Goal: Transaction & Acquisition: Purchase product/service

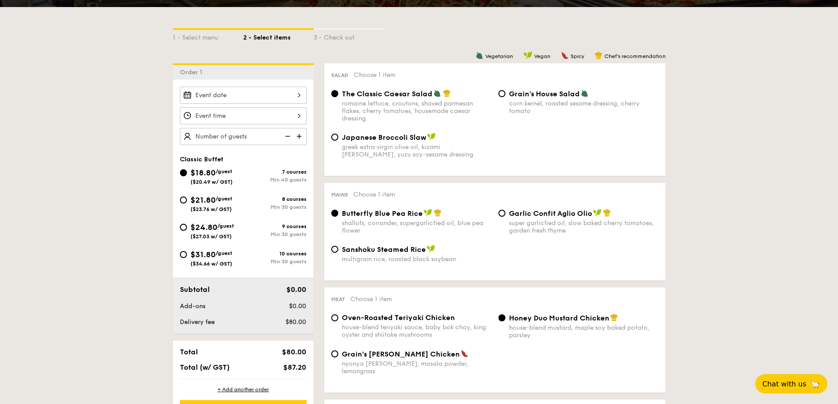
scroll to position [184, 0]
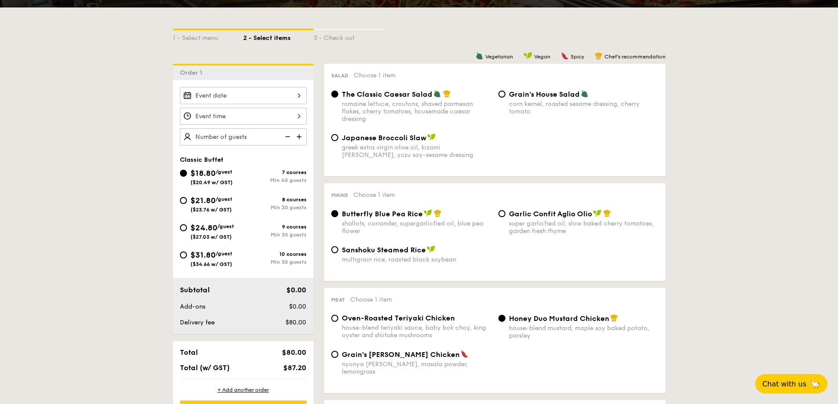
click at [260, 96] on div at bounding box center [243, 95] width 127 height 17
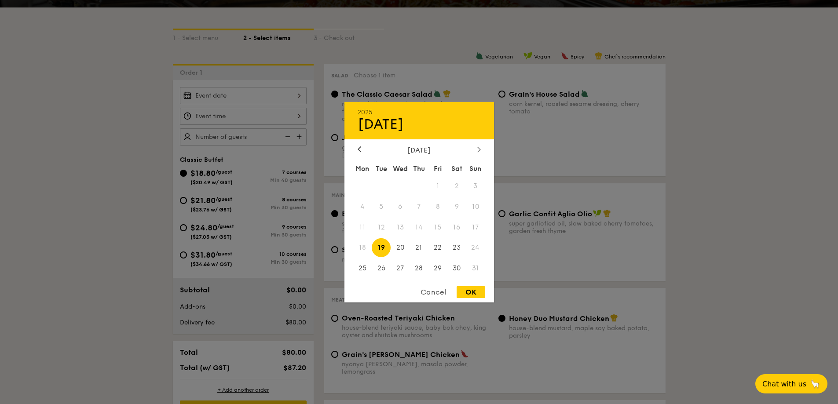
click at [476, 151] on div at bounding box center [479, 150] width 8 height 8
click at [479, 150] on icon at bounding box center [479, 149] width 4 height 6
click at [353, 147] on div "October 2025" at bounding box center [419, 150] width 150 height 8
click at [360, 151] on icon at bounding box center [359, 149] width 3 height 5
click at [107, 236] on div at bounding box center [419, 202] width 838 height 404
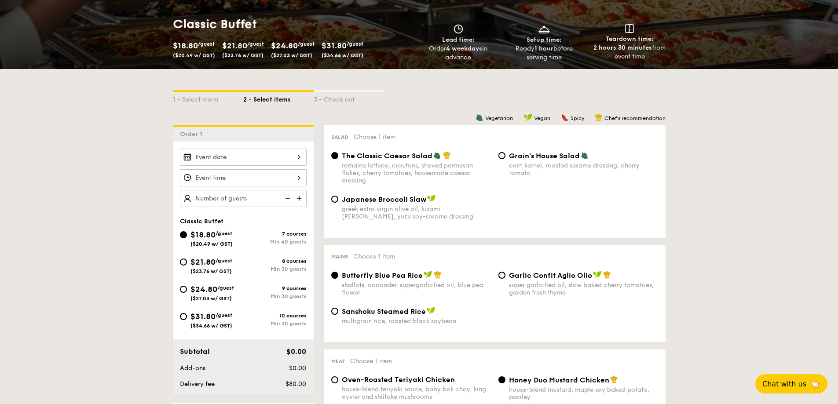
scroll to position [0, 0]
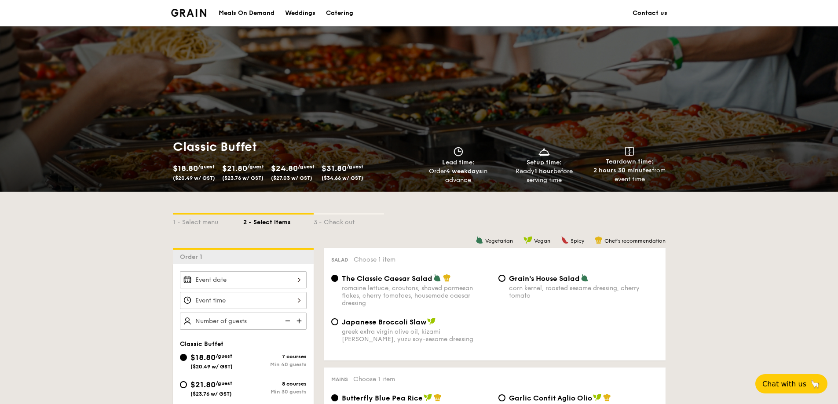
click at [241, 15] on div "Meals On Demand" at bounding box center [247, 13] width 56 height 26
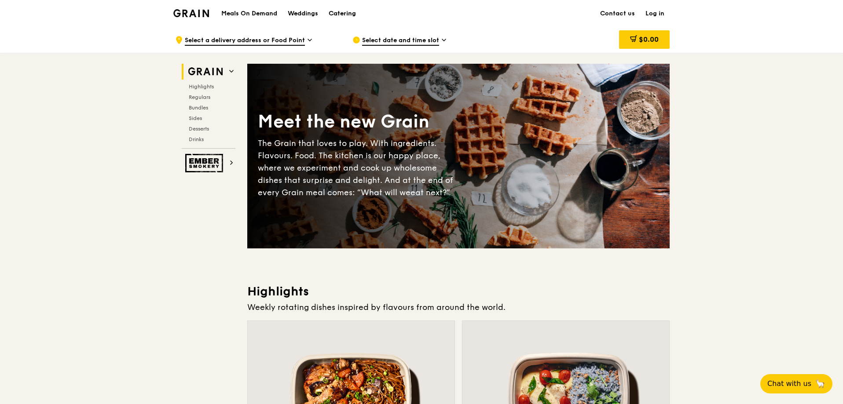
click at [338, 22] on div "Catering" at bounding box center [342, 13] width 27 height 26
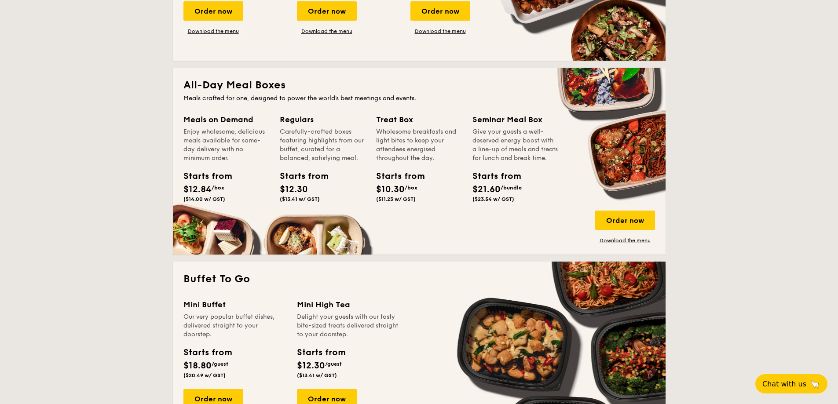
scroll to position [525, 0]
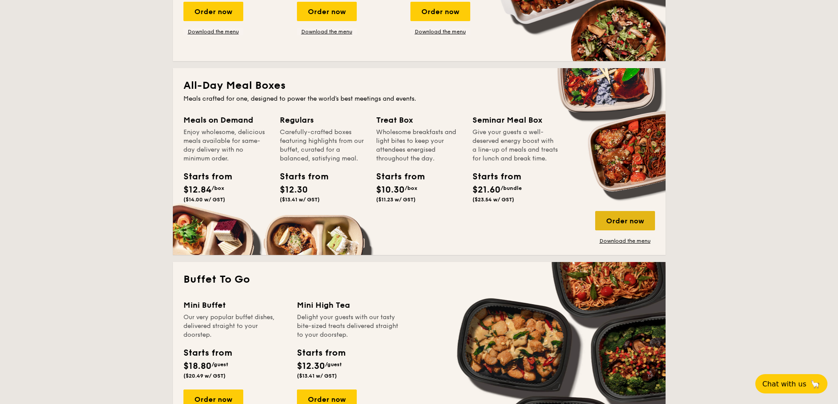
click at [625, 215] on div "Order now" at bounding box center [625, 220] width 60 height 19
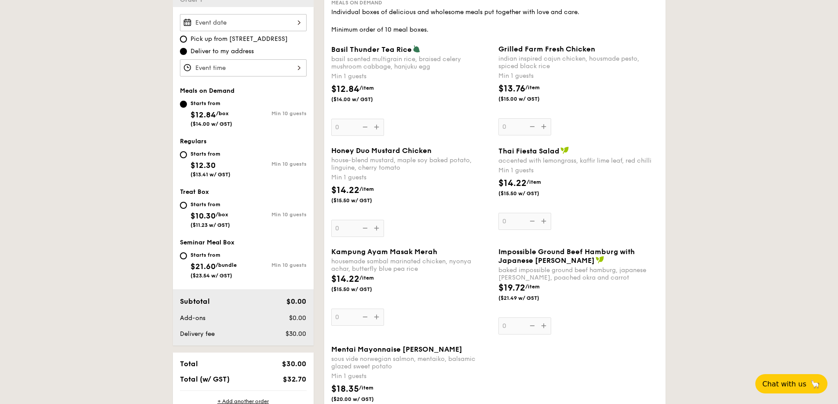
scroll to position [258, 0]
click at [523, 130] on div "Grilled Farm Fresh Chicken indian inspired cajun chicken, housmade pesto, spice…" at bounding box center [578, 89] width 160 height 91
click at [523, 130] on input "0" at bounding box center [524, 126] width 53 height 17
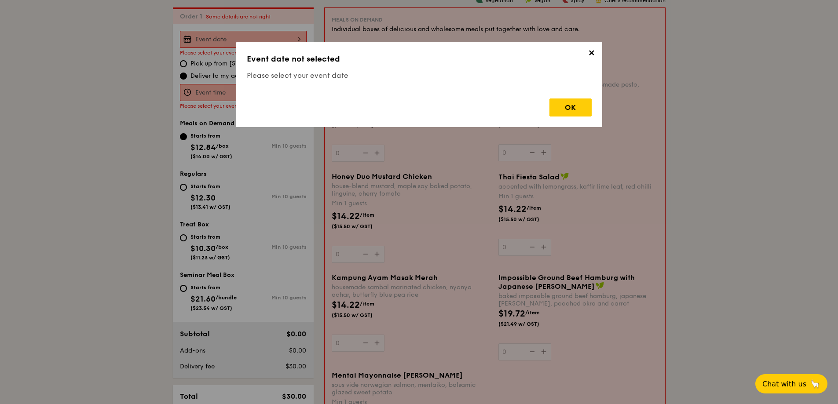
scroll to position [235, 0]
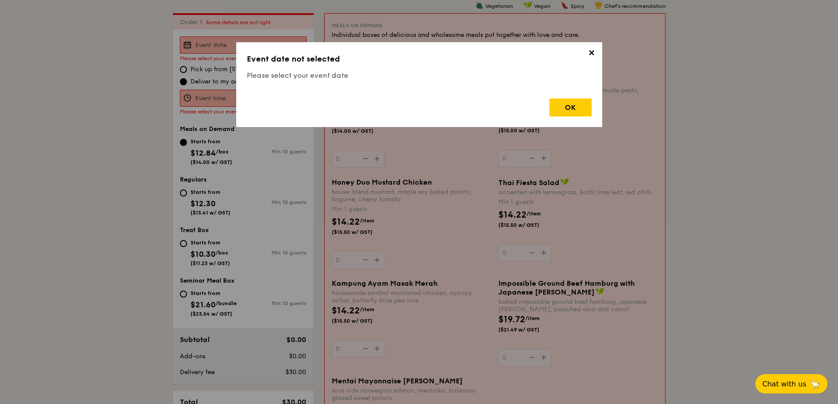
click at [591, 49] on span "✕" at bounding box center [591, 54] width 12 height 12
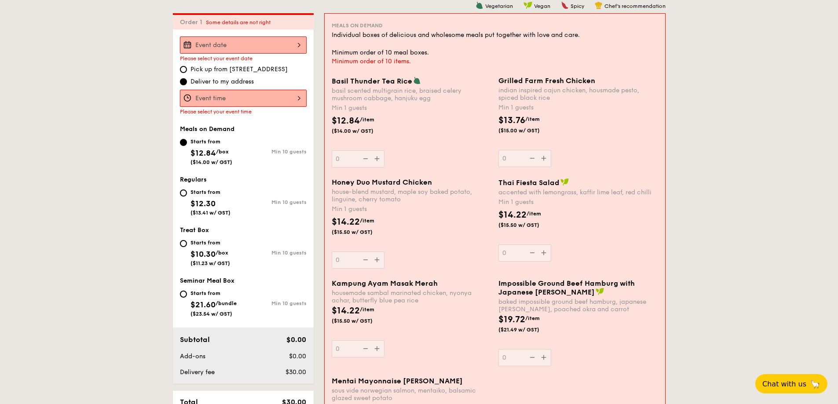
click at [235, 42] on div at bounding box center [243, 45] width 127 height 17
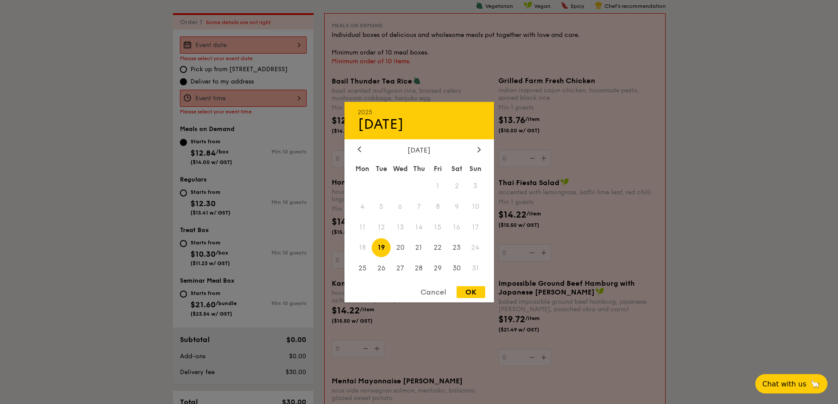
click at [474, 152] on div "[DATE]" at bounding box center [419, 150] width 123 height 8
click at [479, 149] on icon at bounding box center [478, 149] width 3 height 5
click at [414, 247] on span "25" at bounding box center [418, 247] width 19 height 19
click at [475, 296] on div "OK" at bounding box center [471, 292] width 29 height 12
type input "[DATE]"
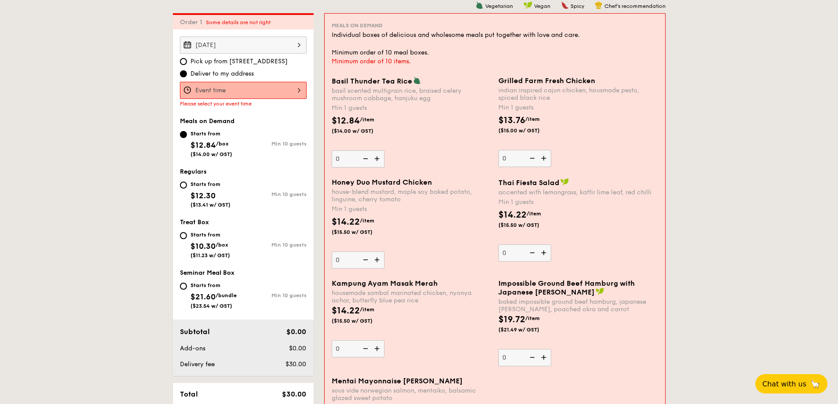
click at [237, 61] on span "Pick up from [STREET_ADDRESS]" at bounding box center [238, 61] width 97 height 9
click at [187, 61] on input "Pick up from [STREET_ADDRESS]" at bounding box center [183, 61] width 7 height 7
radio input "true"
click at [241, 73] on span "Deliver to my address" at bounding box center [221, 73] width 63 height 9
click at [187, 73] on input "Deliver to my address" at bounding box center [183, 73] width 7 height 7
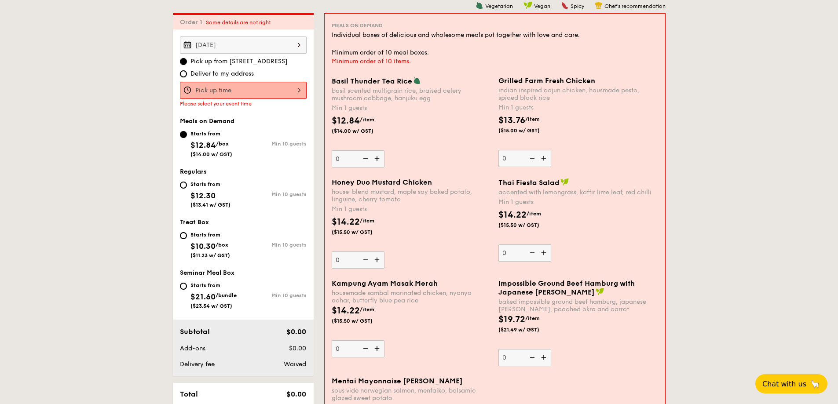
radio input "true"
click at [265, 88] on div at bounding box center [243, 90] width 127 height 17
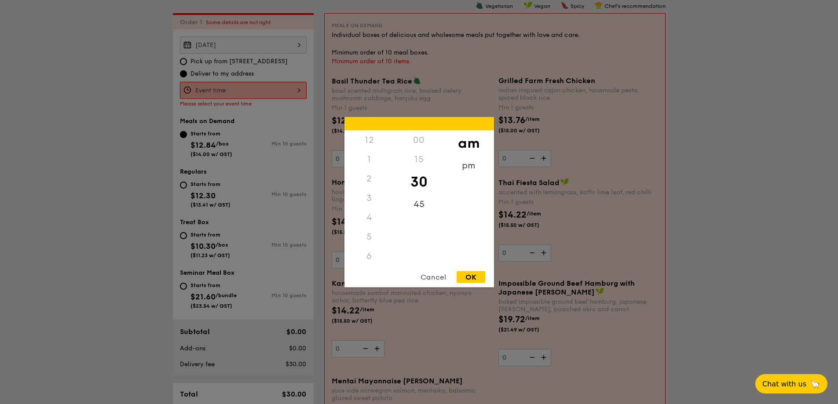
scroll to position [97, 0]
drag, startPoint x: 373, startPoint y: 221, endPoint x: 377, endPoint y: 182, distance: 38.9
click at [377, 182] on div "12 1 2 3 4 5 6 7 8 9 10 11" at bounding box center [369, 197] width 50 height 134
click at [367, 229] on div "7" at bounding box center [369, 228] width 50 height 19
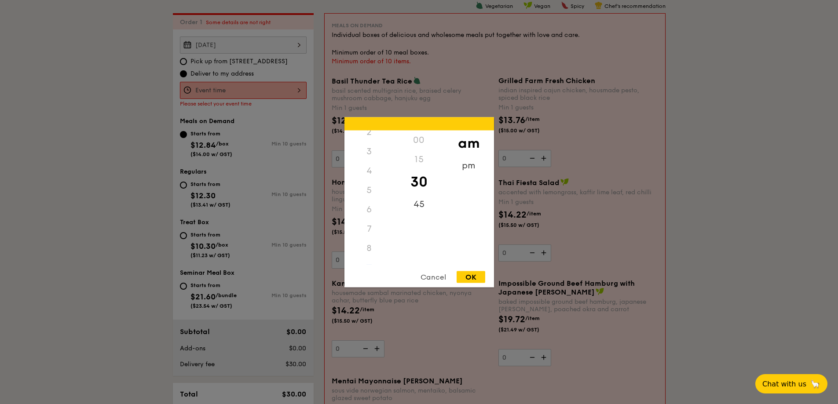
click at [370, 228] on div "7" at bounding box center [369, 228] width 50 height 19
click at [368, 229] on div "7" at bounding box center [369, 228] width 50 height 19
click at [464, 165] on div "pm" at bounding box center [469, 169] width 50 height 26
click at [376, 214] on div "6" at bounding box center [369, 213] width 50 height 26
click at [416, 145] on div "00" at bounding box center [419, 143] width 50 height 26
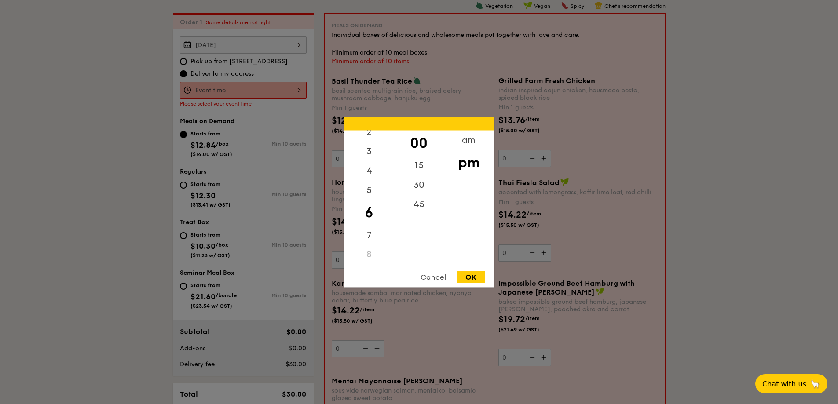
click at [463, 272] on div "OK" at bounding box center [471, 277] width 29 height 12
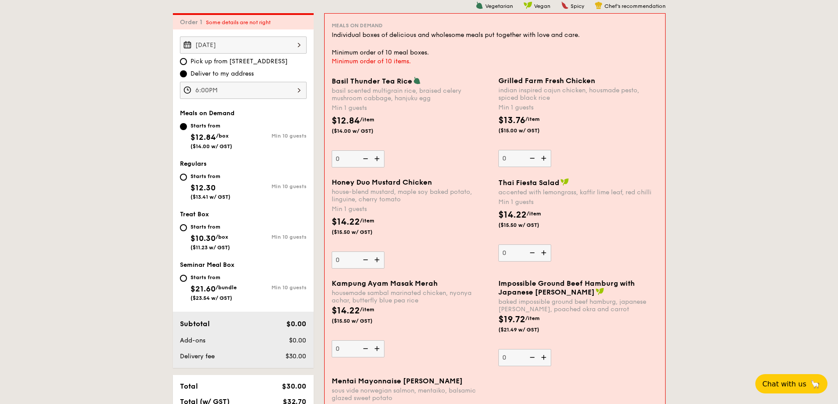
click at [230, 91] on div "6:00PM" at bounding box center [243, 90] width 127 height 17
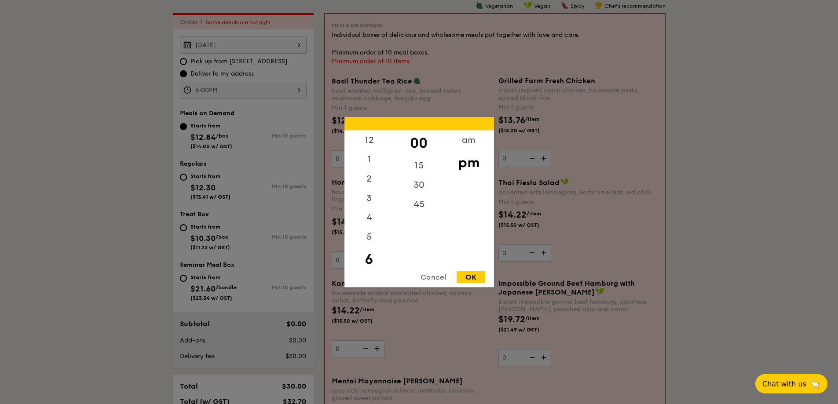
scroll to position [19, 0]
click at [363, 223] on div "5" at bounding box center [369, 221] width 50 height 26
click at [417, 167] on div "15" at bounding box center [419, 169] width 50 height 26
click at [419, 147] on div "00" at bounding box center [419, 143] width 50 height 26
click at [368, 202] on div "4" at bounding box center [369, 201] width 50 height 26
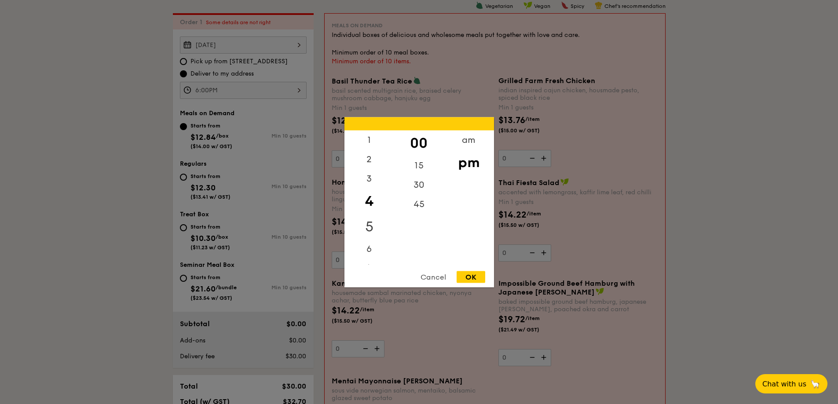
click at [370, 221] on div "5" at bounding box center [369, 227] width 50 height 26
click at [479, 279] on div "OK" at bounding box center [471, 277] width 29 height 12
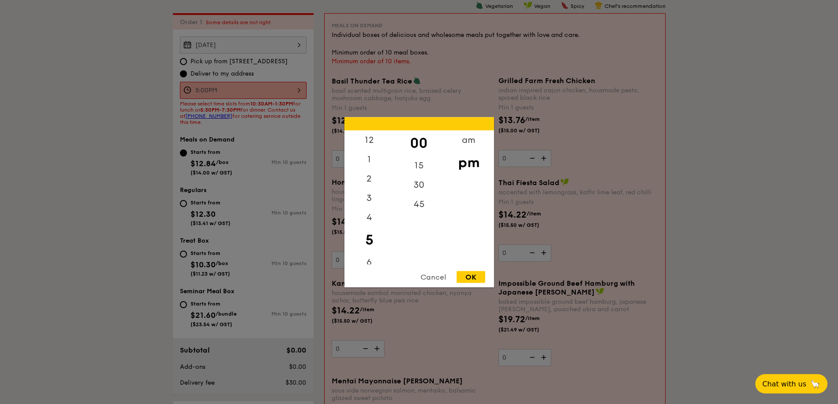
click at [303, 85] on div "5:00PM 12 1 2 3 4 5 6 7 8 9 10 11 00 15 30 45 am pm Cancel OK" at bounding box center [243, 90] width 127 height 17
click at [425, 188] on div "30" at bounding box center [419, 188] width 50 height 26
click at [483, 274] on div "OK" at bounding box center [471, 277] width 29 height 12
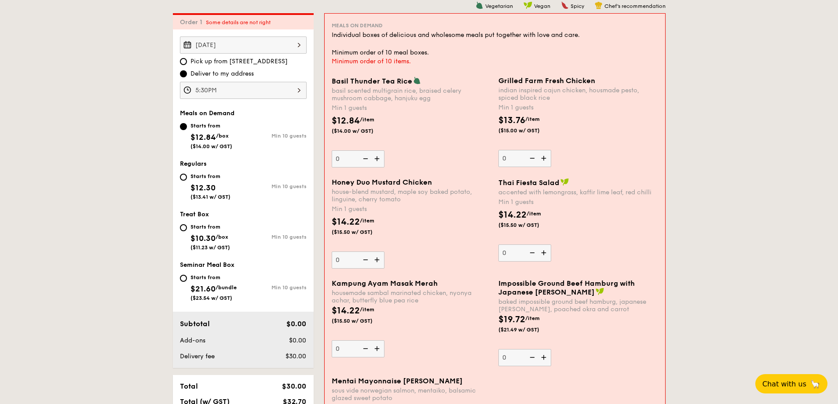
click at [286, 97] on div "5:30PM" at bounding box center [243, 90] width 127 height 17
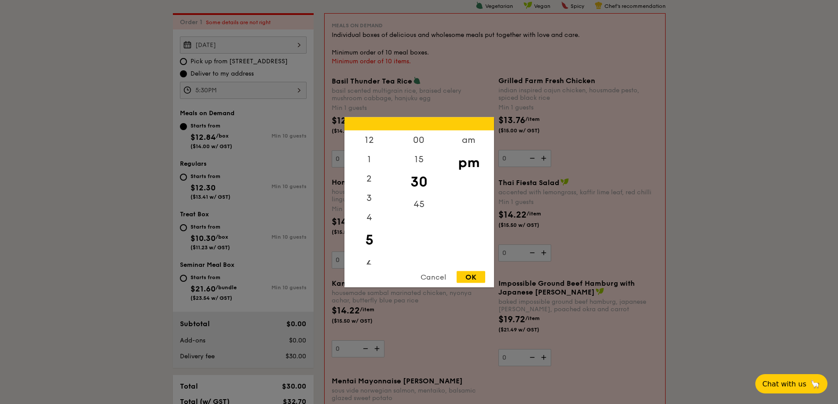
click at [371, 259] on div "6" at bounding box center [369, 265] width 50 height 26
click at [416, 157] on div "15" at bounding box center [419, 163] width 50 height 26
click at [471, 279] on div "OK" at bounding box center [471, 277] width 29 height 12
type input "6:15PM"
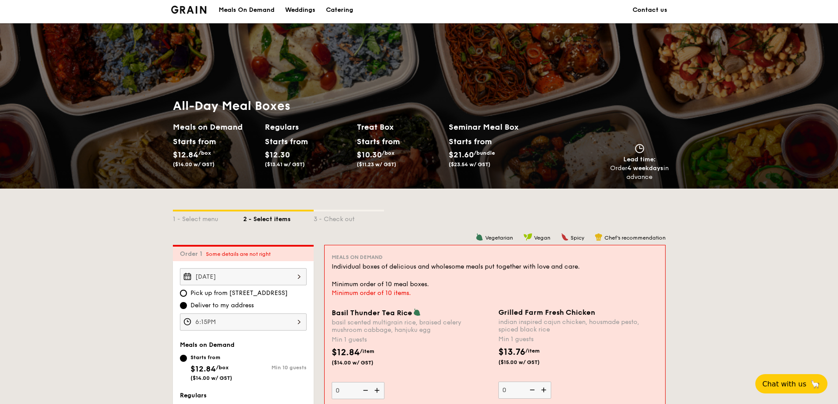
scroll to position [1, 0]
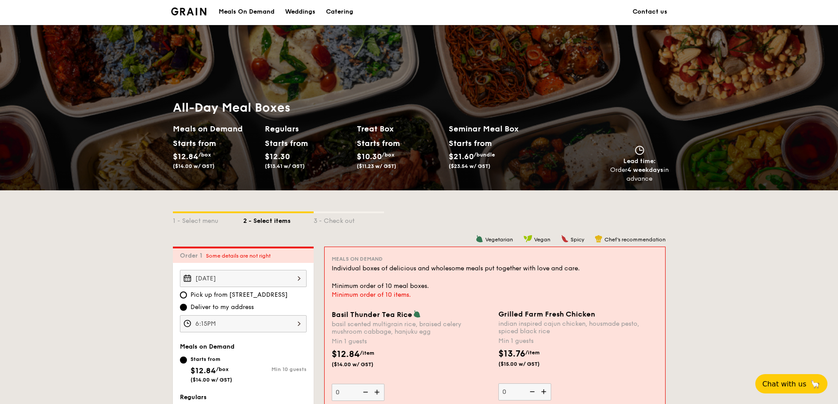
click at [342, 13] on div "Catering" at bounding box center [339, 12] width 27 height 26
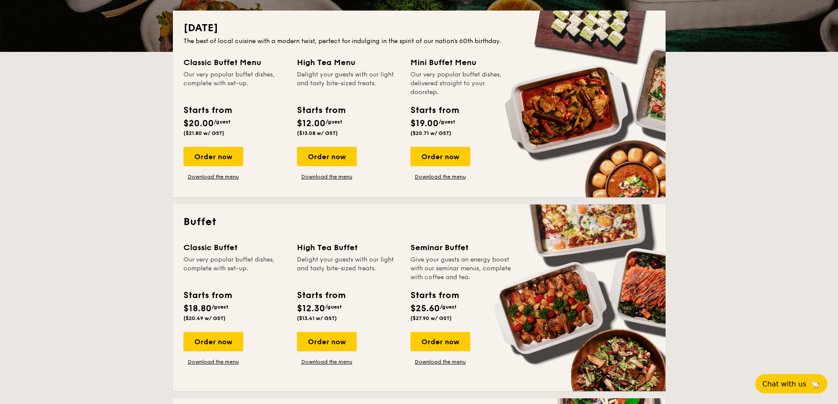
scroll to position [203, 0]
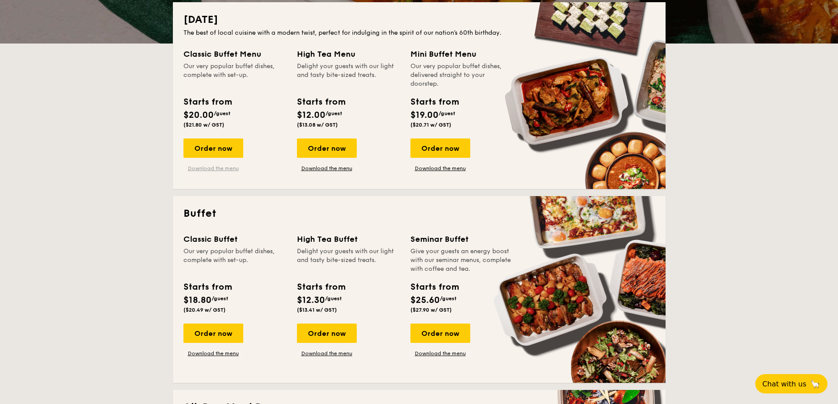
click at [229, 166] on link "Download the menu" at bounding box center [213, 168] width 60 height 7
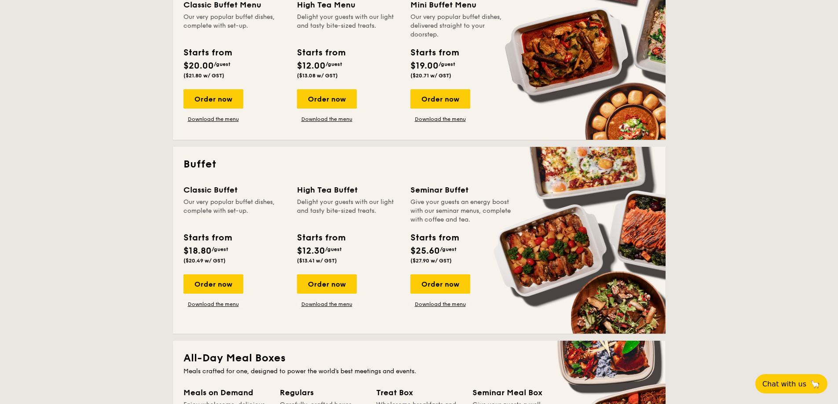
scroll to position [252, 0]
click at [225, 305] on link "Download the menu" at bounding box center [213, 303] width 60 height 7
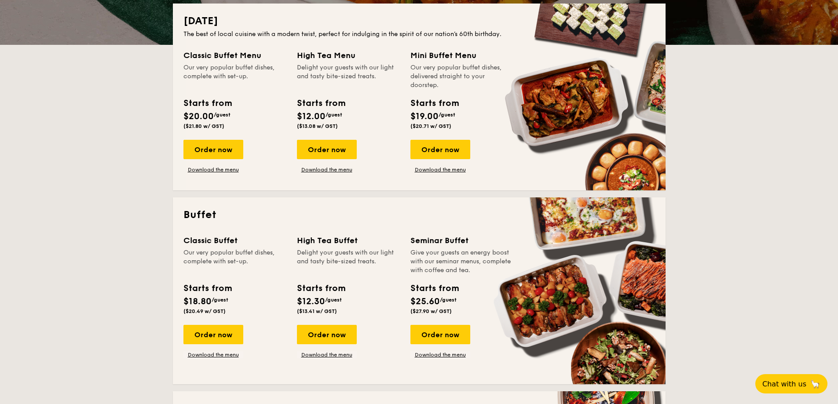
scroll to position [201, 0]
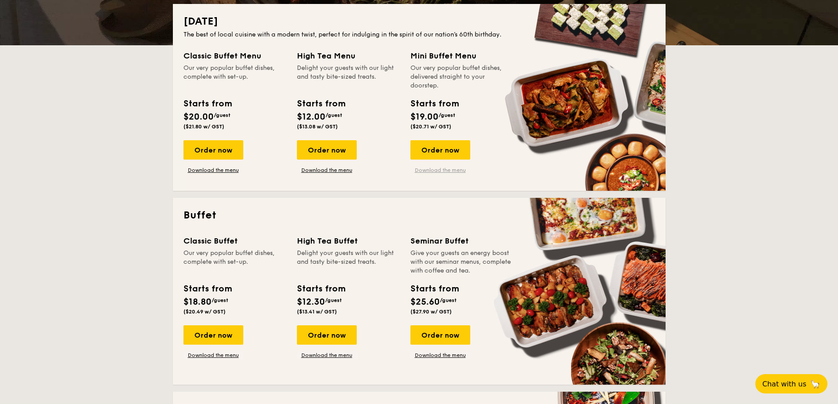
click at [425, 171] on link "Download the menu" at bounding box center [440, 170] width 60 height 7
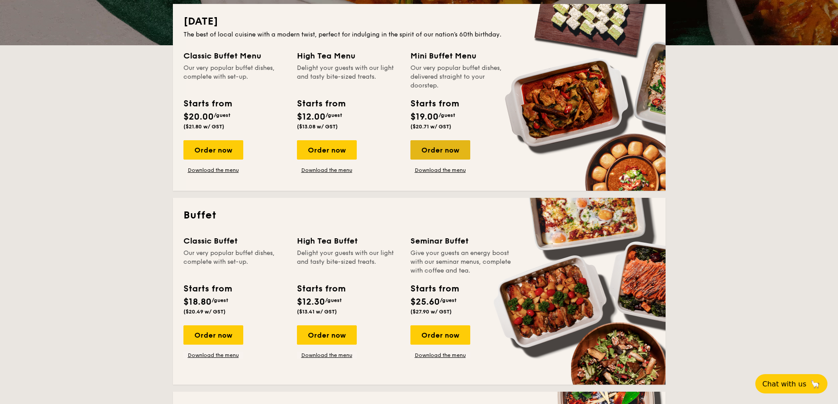
click at [422, 152] on div "Order now" at bounding box center [440, 149] width 60 height 19
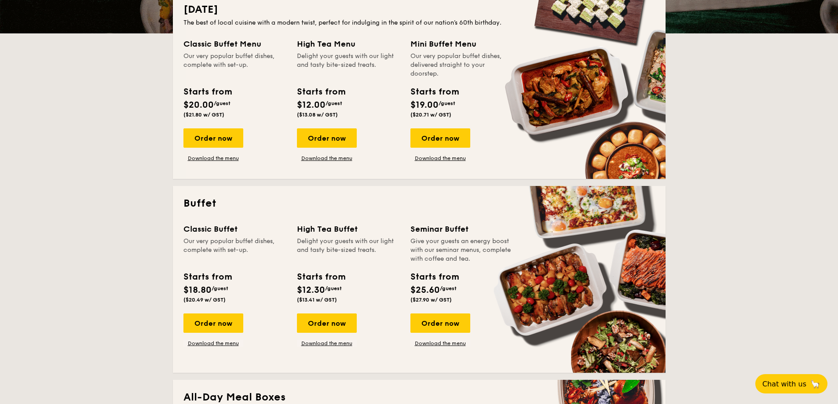
scroll to position [213, 0]
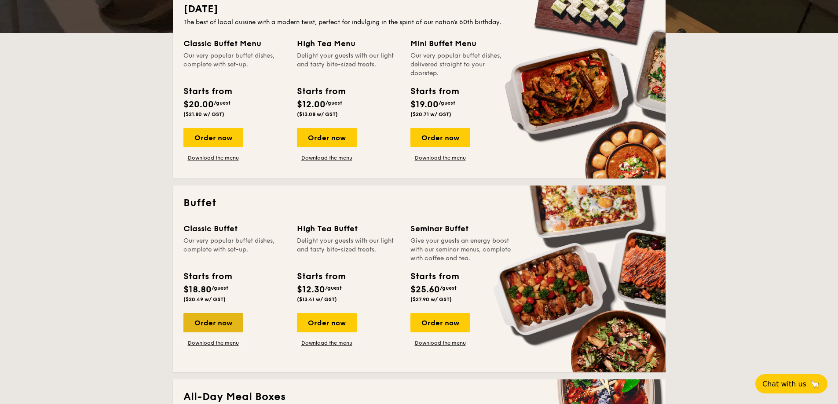
click at [226, 314] on div "Order now" at bounding box center [213, 322] width 60 height 19
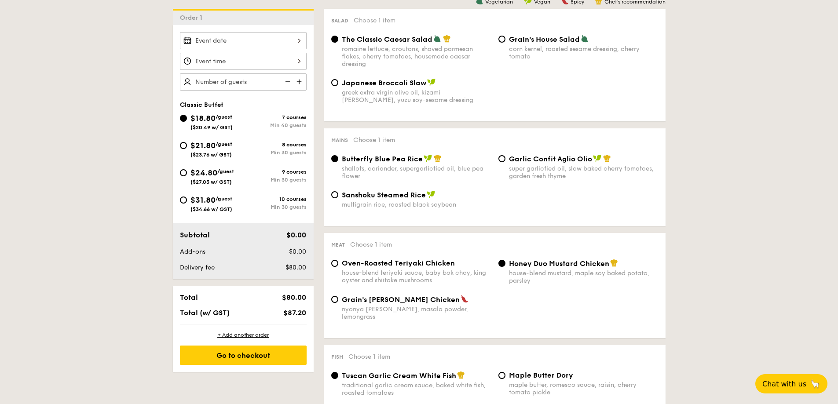
scroll to position [240, 0]
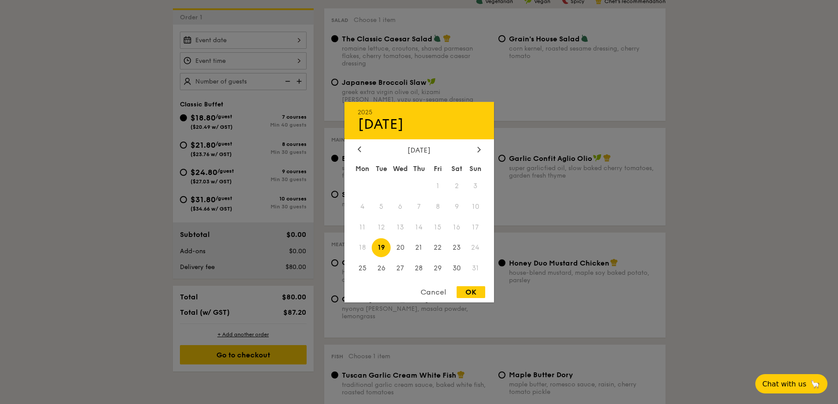
click at [264, 46] on div "2025 Aug [DATE] Tue Wed Thu Fri Sat Sun 1 2 3 4 5 6 7 8 9 10 11 12 13 14 15 16 …" at bounding box center [243, 40] width 127 height 17
click at [474, 147] on div "[DATE]" at bounding box center [419, 150] width 123 height 8
click at [478, 147] on icon at bounding box center [479, 149] width 4 height 6
click at [411, 246] on span "25" at bounding box center [418, 247] width 19 height 19
click at [482, 287] on div "OK" at bounding box center [471, 292] width 29 height 12
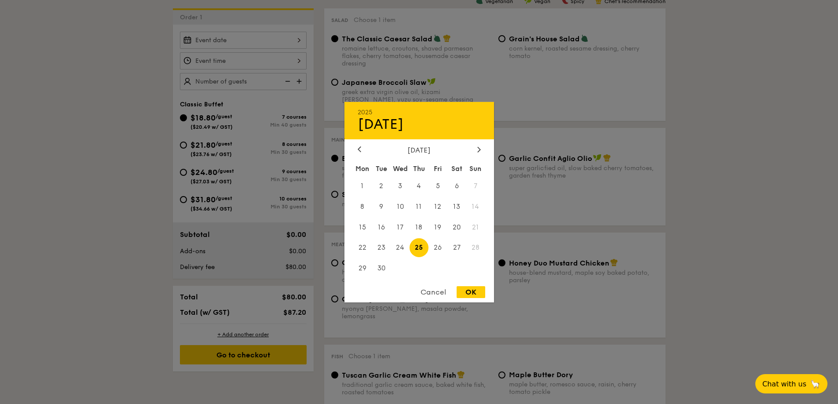
type input "[DATE]"
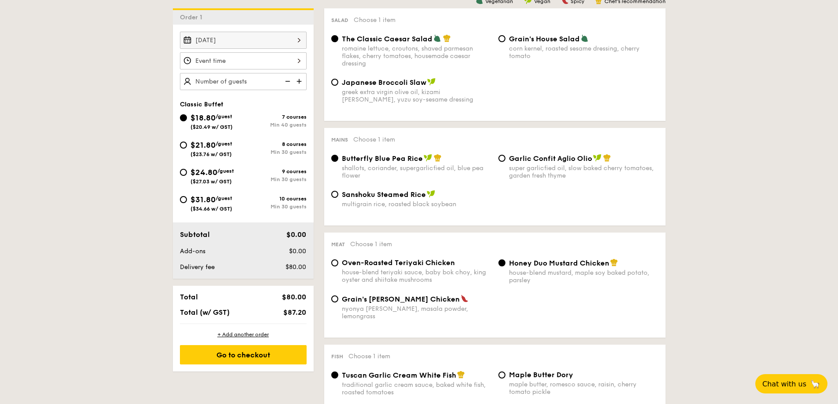
click at [253, 72] on div "[DATE]" at bounding box center [243, 61] width 127 height 58
type input "50 guests"
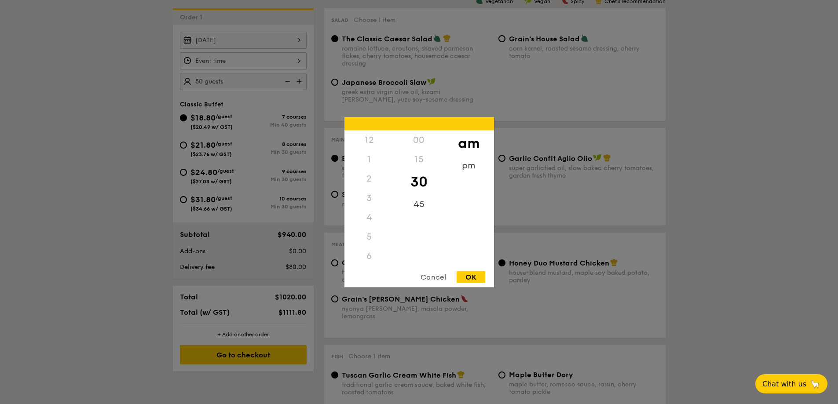
click at [241, 54] on div "12 1 2 3 4 5 6 7 8 9 10 11 00 15 30 45 am pm Cancel OK" at bounding box center [243, 60] width 127 height 17
click at [466, 164] on div "pm" at bounding box center [469, 169] width 50 height 26
click at [376, 159] on div "6" at bounding box center [369, 163] width 50 height 26
click at [411, 162] on div "15" at bounding box center [419, 163] width 50 height 26
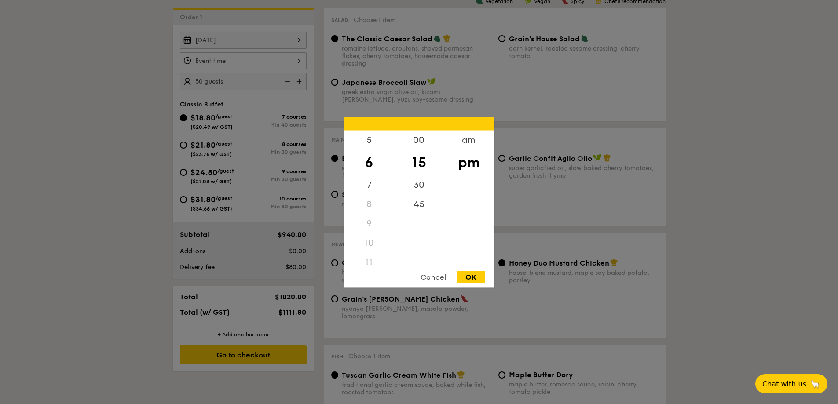
click at [468, 278] on div "OK" at bounding box center [471, 277] width 29 height 12
type input "6:15PM"
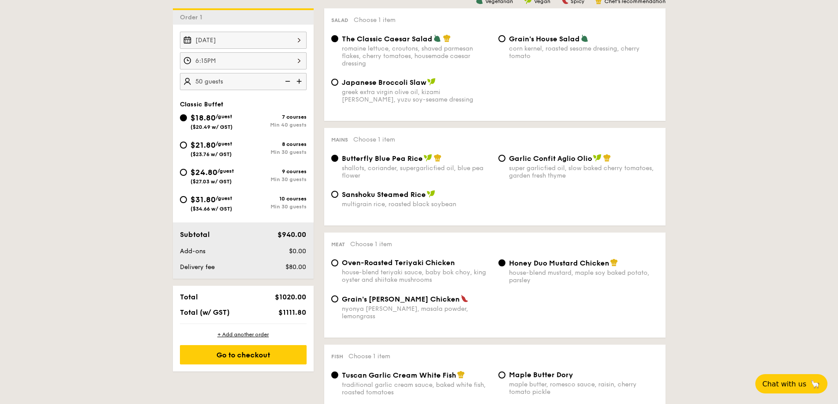
click at [542, 51] on div "corn kernel, roasted sesame dressing, cherry tomato" at bounding box center [584, 52] width 150 height 15
click at [505, 42] on input "Grain's House Salad corn kernel, roasted sesame dressing, cherry tomato" at bounding box center [501, 38] width 7 height 7
radio input "true"
click at [453, 58] on div "romaine lettuce, croutons, shaved parmesan flakes, cherry tomatoes, housemade c…" at bounding box center [417, 56] width 150 height 22
click at [338, 42] on input "The Classic Caesar Salad romaine lettuce, croutons, shaved parmesan flakes, che…" at bounding box center [334, 38] width 7 height 7
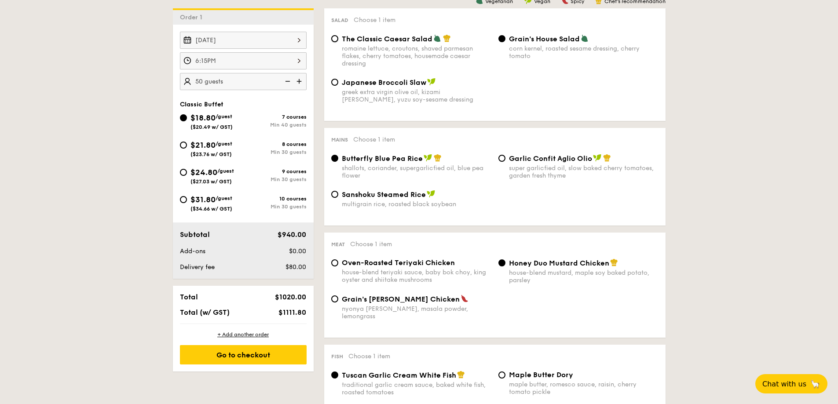
radio input "true"
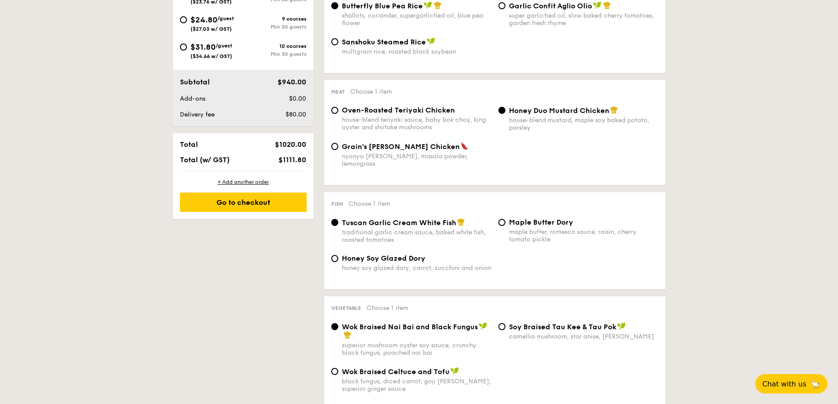
scroll to position [393, 0]
click at [434, 123] on div "house-blend teriyaki sauce, baby bok choy, king oyster and shiitake mushrooms" at bounding box center [417, 123] width 150 height 15
click at [338, 113] on input "Oven-Roasted Teriyaki Chicken house-blend teriyaki sauce, baby bok choy, king o…" at bounding box center [334, 109] width 7 height 7
radio input "true"
click at [516, 123] on div "house-blend mustard, maple soy baked potato, parsley" at bounding box center [584, 123] width 150 height 15
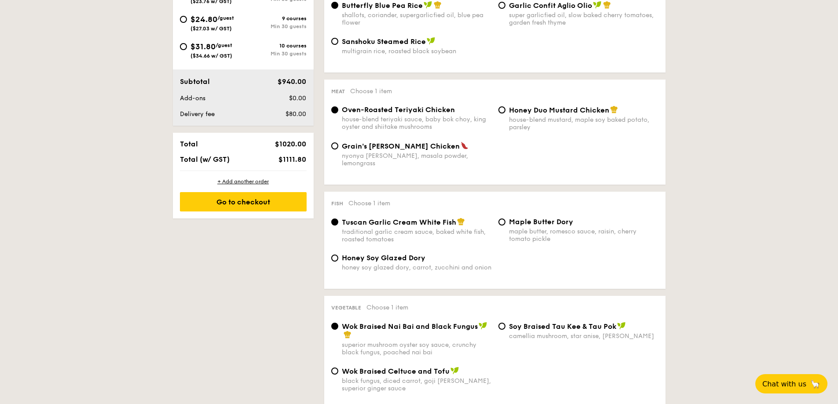
click at [505, 113] on input "Honey Duo Mustard Chicken house-blend mustard, maple soy baked potato, parsley" at bounding box center [501, 109] width 7 height 7
radio input "true"
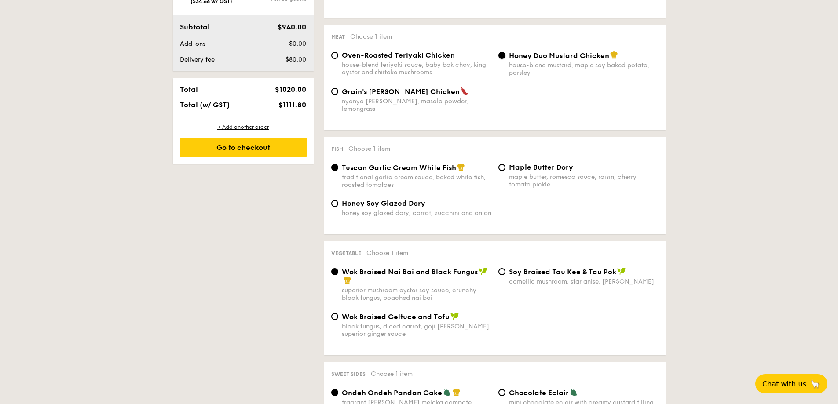
scroll to position [449, 0]
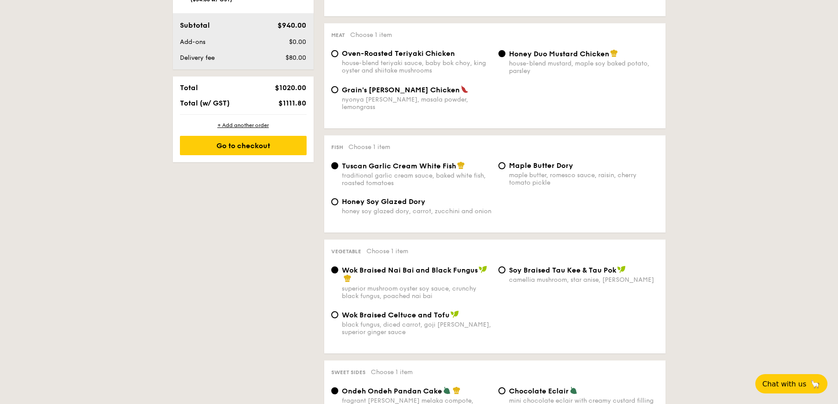
click at [452, 208] on div "honey soy glazed dory, carrot, zucchini and onion" at bounding box center [417, 211] width 150 height 7
click at [338, 205] on input "Honey Soy Glazed Dory honey soy glazed dory, carrot, zucchini and onion" at bounding box center [334, 201] width 7 height 7
radio input "true"
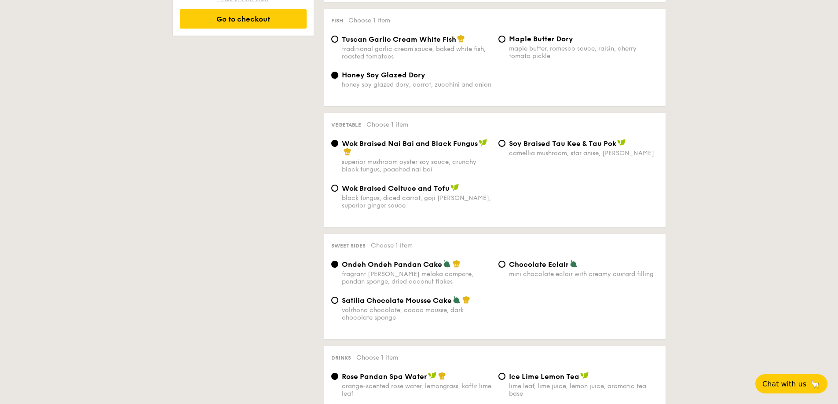
scroll to position [576, 0]
click at [533, 149] on div "camellia mushroom, star anise, [PERSON_NAME]" at bounding box center [584, 152] width 150 height 7
click at [505, 143] on input "⁠Soy Braised Tau Kee & Tau Pok camellia mushroom, star anise, goji [PERSON_NAME]" at bounding box center [501, 142] width 7 height 7
radio input "true"
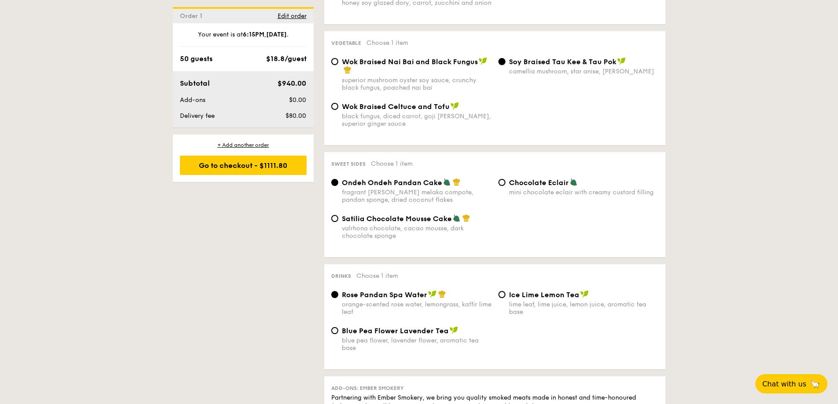
scroll to position [657, 0]
click at [445, 77] on div "superior mushroom oyster soy sauce, crunchy black fungus, poached nai bai" at bounding box center [417, 84] width 150 height 15
click at [338, 66] on input "Wok Braised Nai Bai and Black Fungus superior mushroom oyster soy sauce, crunch…" at bounding box center [334, 62] width 7 height 7
radio input "true"
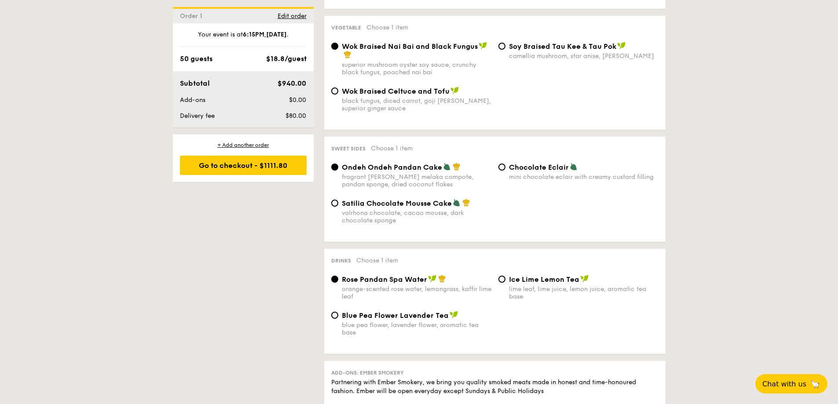
scroll to position [672, 0]
click at [406, 89] on div "Wok Braised Celtuce and Tofu black fungus, diced carrot, goji [PERSON_NAME], su…" at bounding box center [417, 101] width 150 height 26
click at [338, 89] on input "Wok Braised Celtuce and Tofu black fungus, diced carrot, goji [PERSON_NAME], su…" at bounding box center [334, 91] width 7 height 7
radio input "true"
click at [519, 174] on div "mini chocolate eclair with creamy custard filling" at bounding box center [584, 177] width 150 height 7
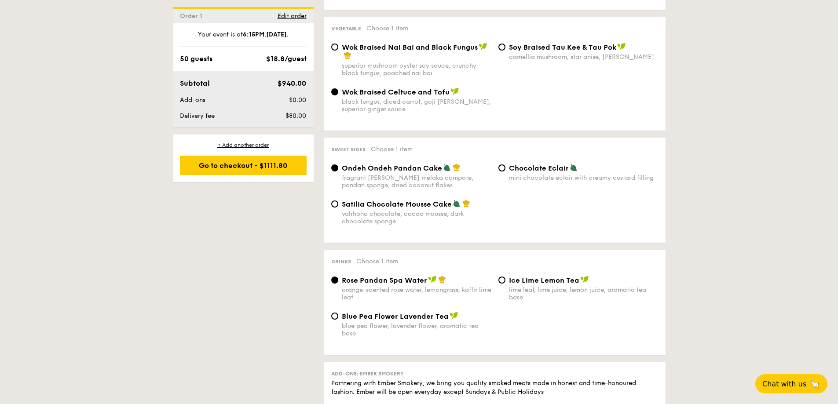
click at [505, 168] on input "Chocolate Eclair mini chocolate eclair with creamy custard filling" at bounding box center [501, 167] width 7 height 7
radio input "true"
click at [377, 214] on div "valrhona chocolate, cacao mousse, dark chocolate sponge" at bounding box center [417, 217] width 150 height 15
click at [338, 208] on input "Satilia Chocolate Mousse Cake valrhona chocolate, cacao mousse, dark chocolate …" at bounding box center [334, 204] width 7 height 7
radio input "true"
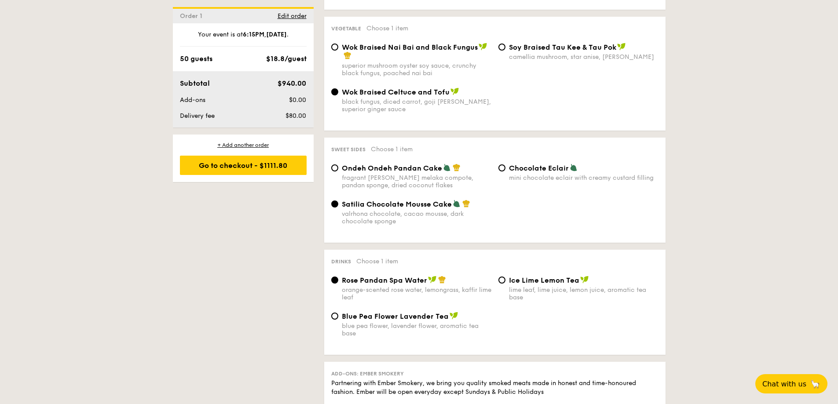
click at [508, 173] on label "Chocolate Eclair mini chocolate eclair with creamy custard filling" at bounding box center [578, 177] width 160 height 8
click at [505, 168] on input "Chocolate Eclair mini chocolate eclair with creamy custard filling" at bounding box center [501, 167] width 7 height 7
radio input "true"
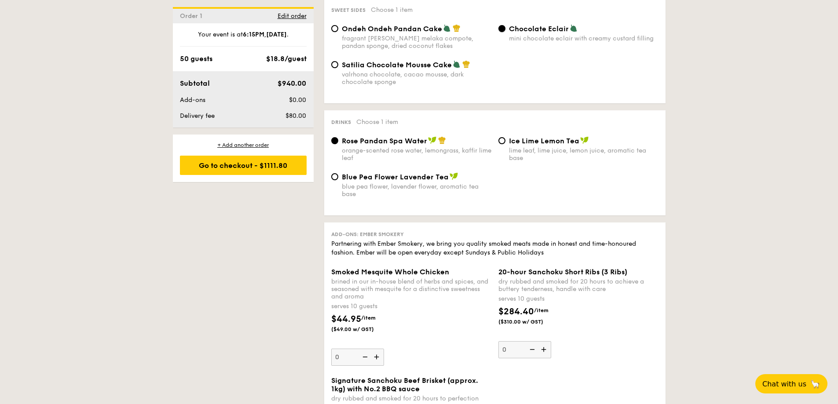
scroll to position [812, 0]
click at [526, 137] on span "Ice Lime Lemon Tea" at bounding box center [544, 140] width 70 height 8
click at [505, 137] on input "Ice Lime Lemon Tea lime leaf, lime juice, lemon juice, aromatic tea base" at bounding box center [501, 140] width 7 height 7
radio input "true"
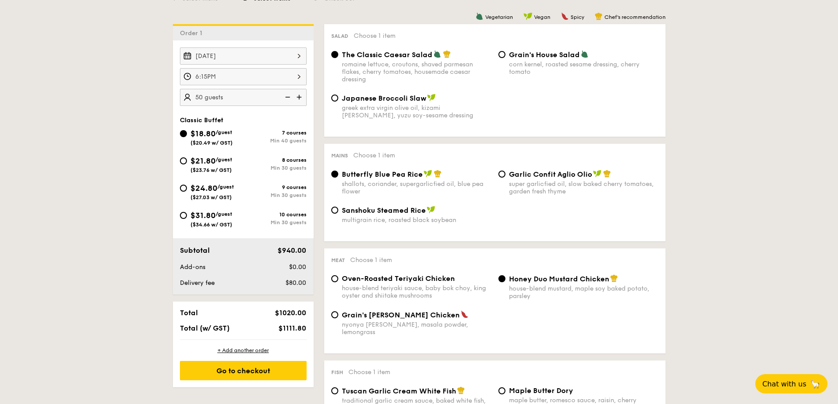
scroll to position [225, 0]
